Goal: Task Accomplishment & Management: Use online tool/utility

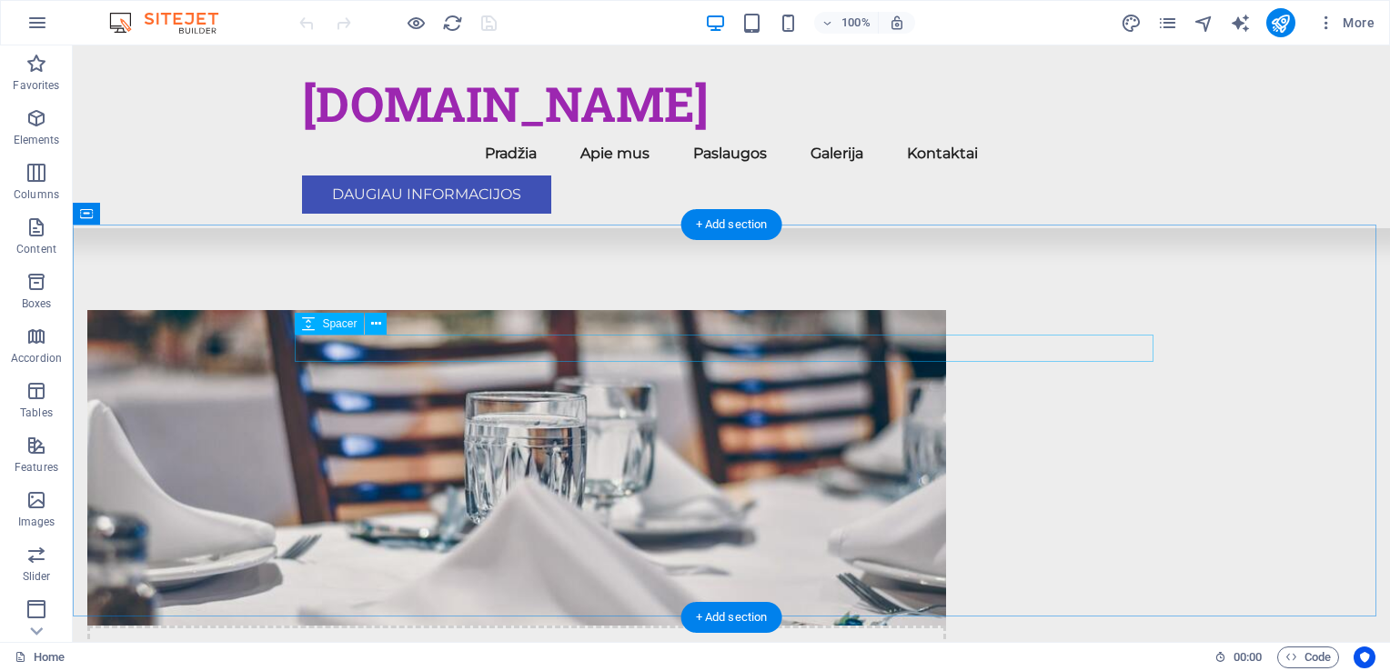
scroll to position [909, 0]
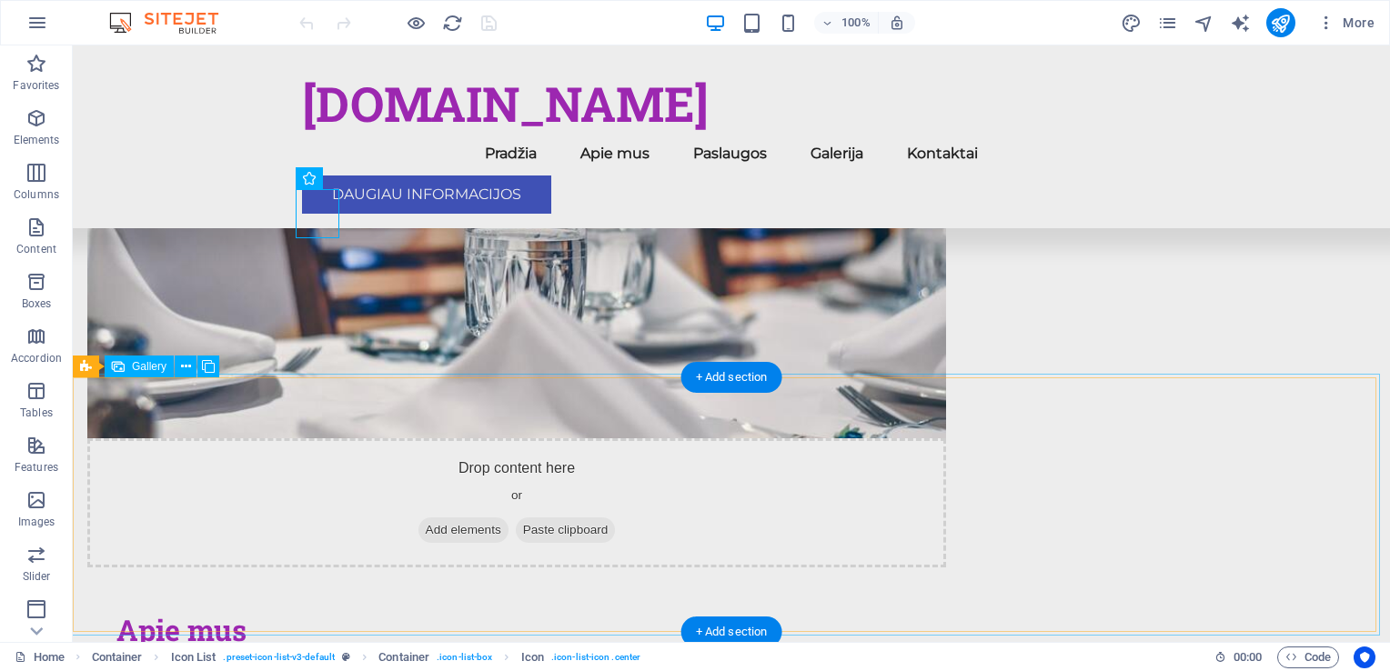
scroll to position [1182, 0]
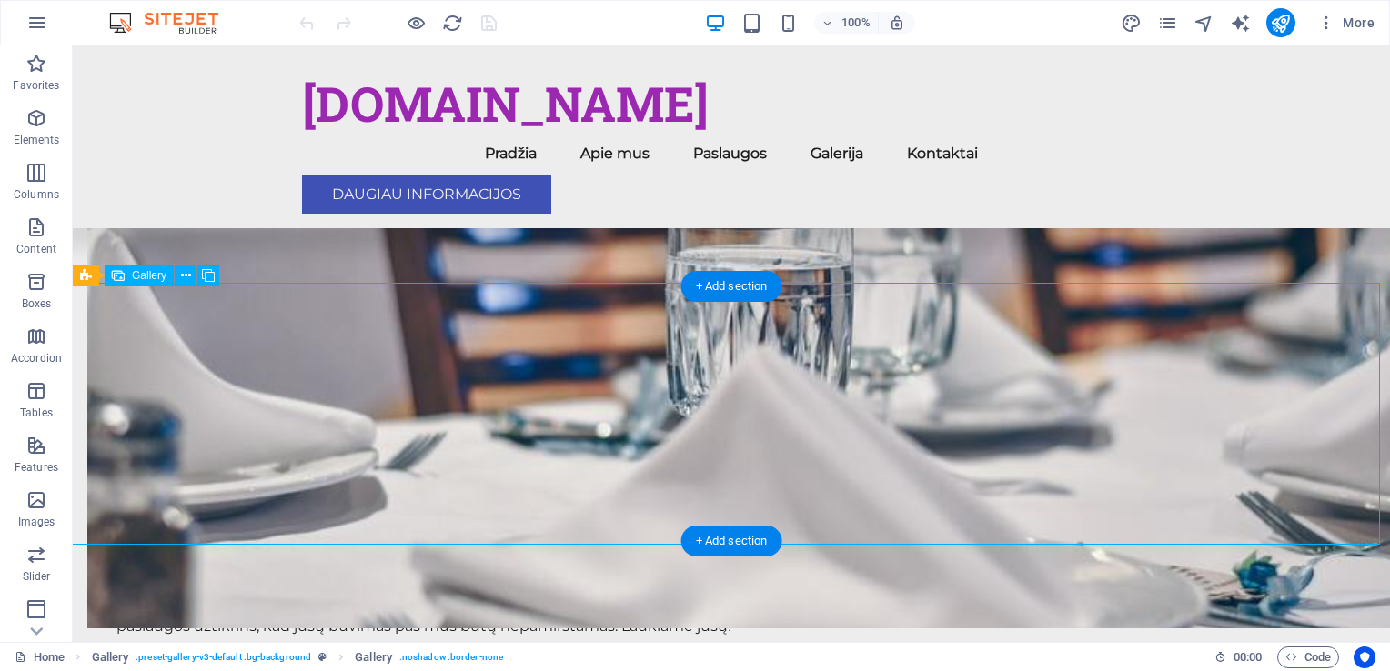
select select "px"
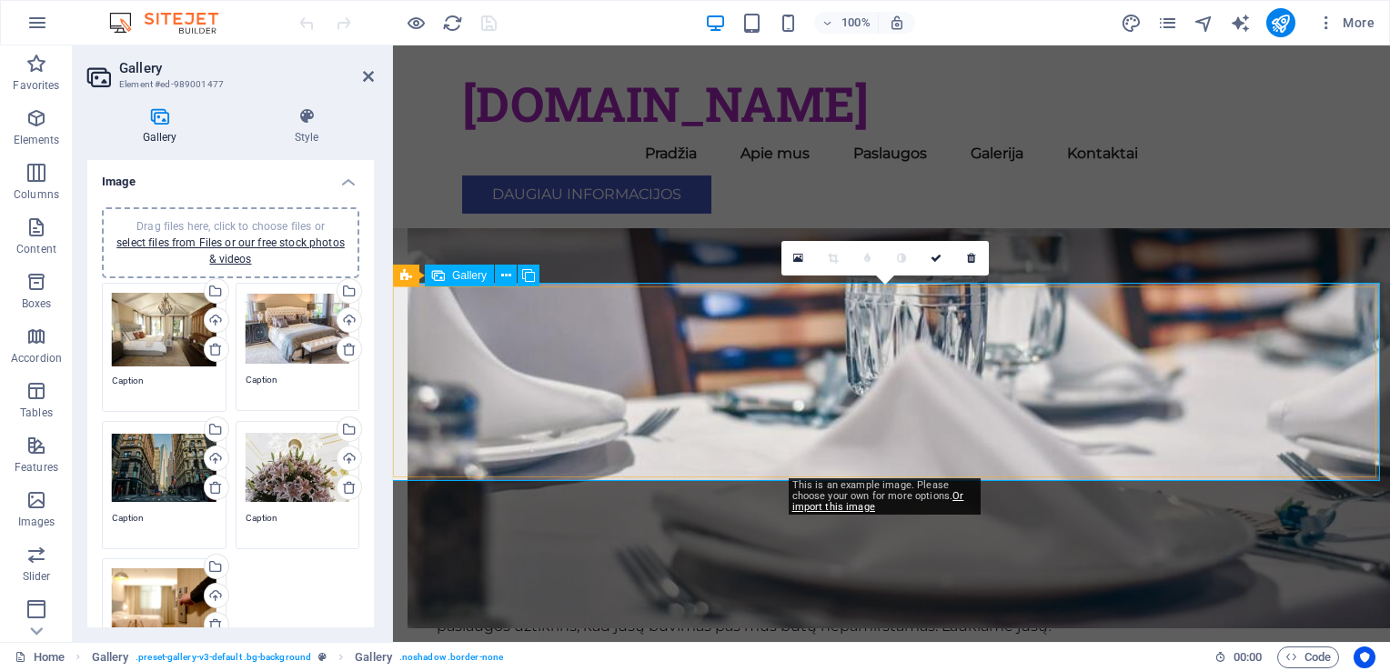
click at [972, 256] on icon at bounding box center [971, 258] width 8 height 11
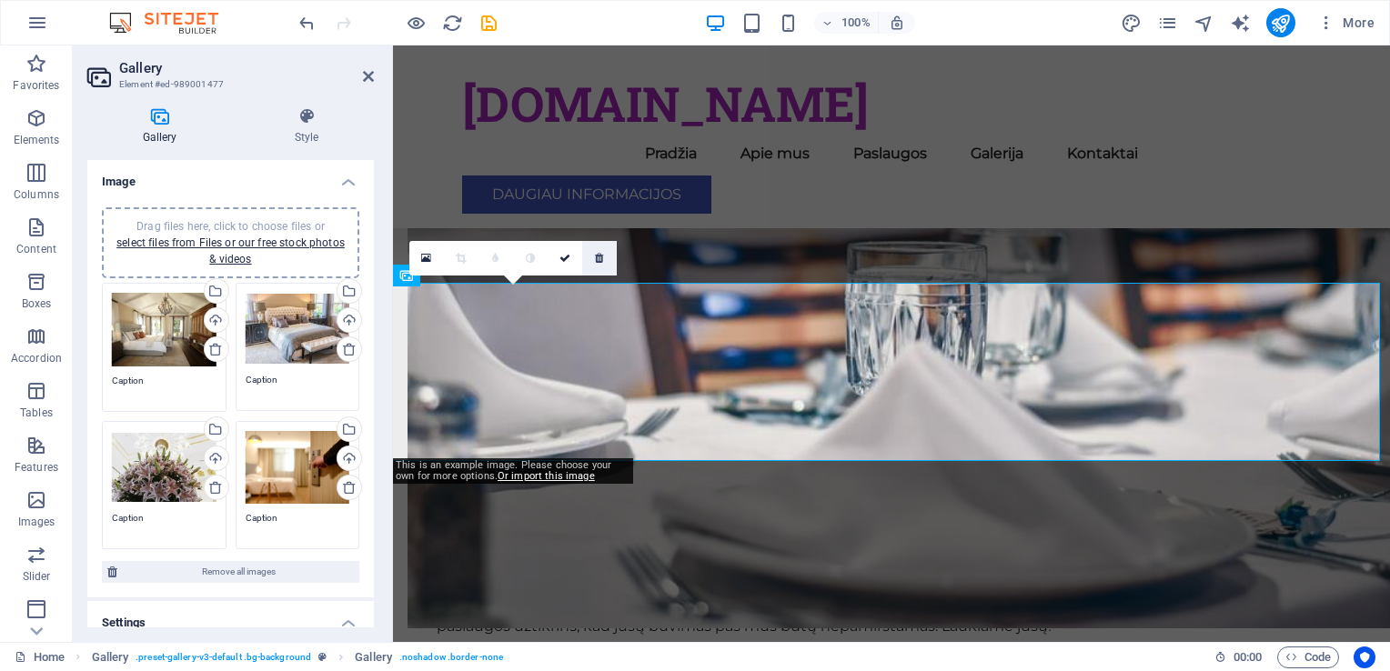
click at [600, 256] on icon at bounding box center [599, 258] width 8 height 11
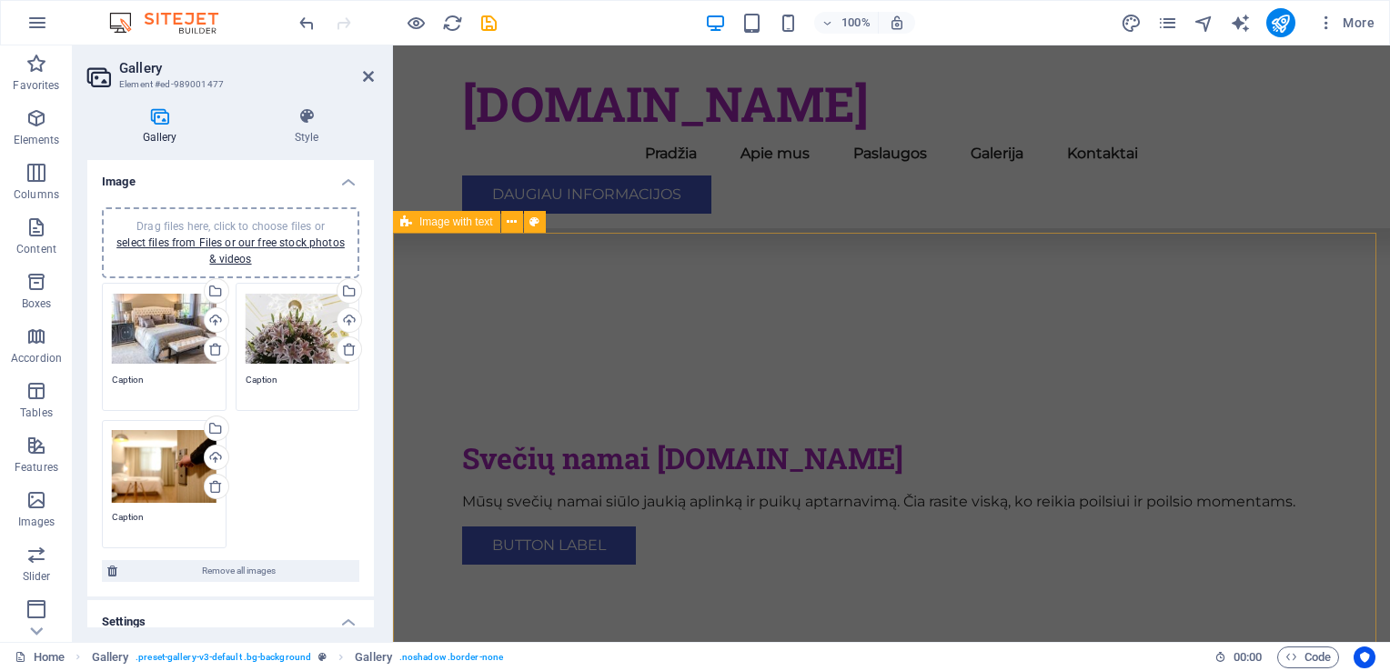
scroll to position [364, 0]
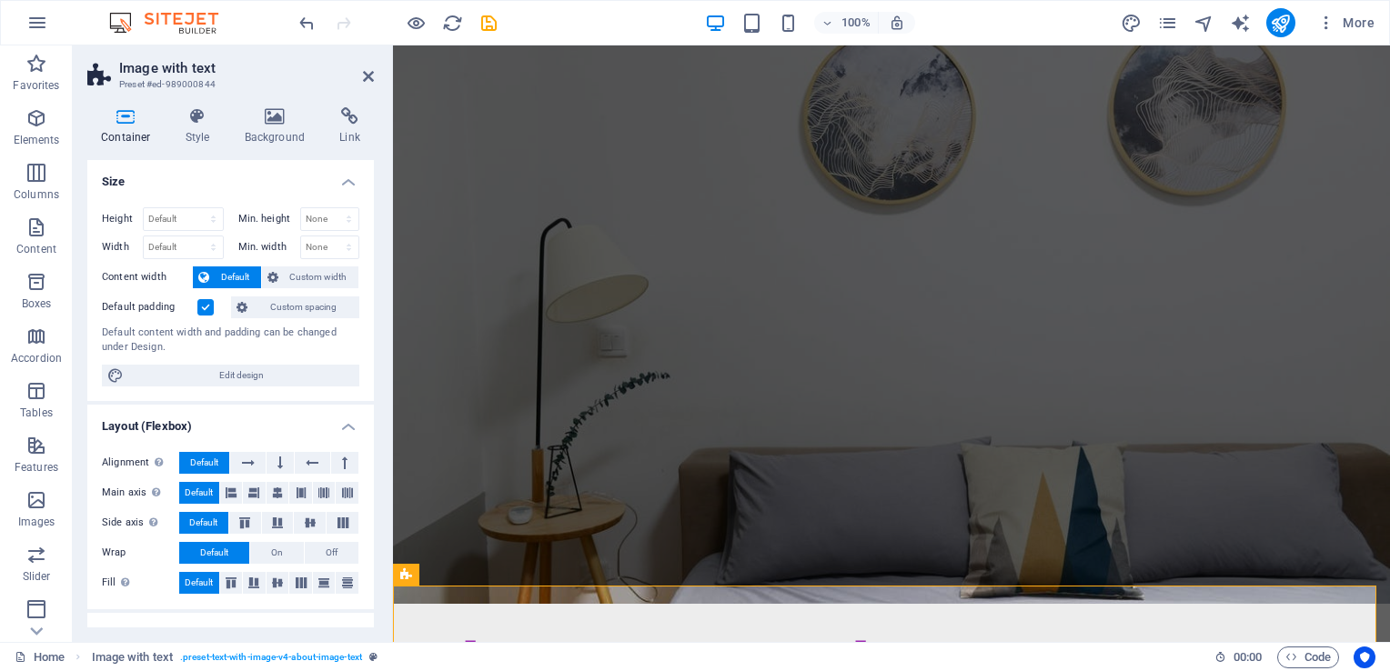
scroll to position [0, 0]
